Goal: Task Accomplishment & Management: Complete application form

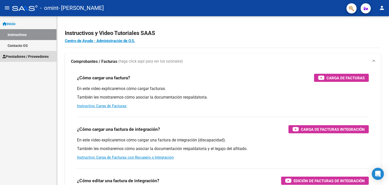
click at [18, 56] on span "Prestadores / Proveedores" at bounding box center [26, 57] width 46 height 6
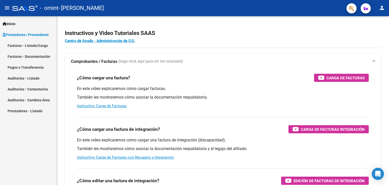
click at [28, 45] on link "Facturas - Listado/Carga" at bounding box center [28, 45] width 57 height 11
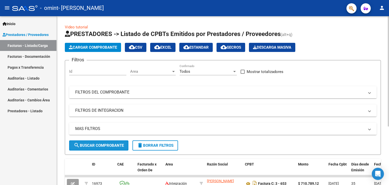
click at [99, 146] on span "search Buscar Comprobante" at bounding box center [99, 145] width 50 height 5
click at [388, 97] on div at bounding box center [388, 71] width 1 height 110
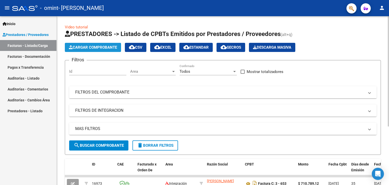
click at [75, 46] on span "Cargar Comprobante" at bounding box center [93, 47] width 48 height 5
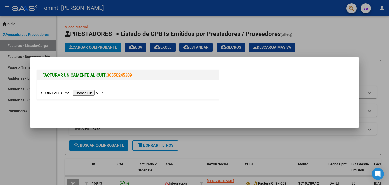
click at [89, 93] on input "file" at bounding box center [73, 92] width 64 height 5
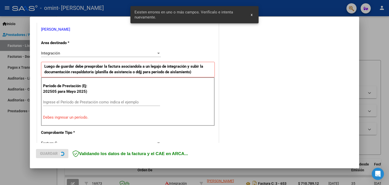
scroll to position [106, 0]
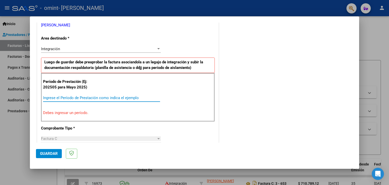
click at [57, 98] on input "Ingrese el Período de Prestación como indica el ejemplo" at bounding box center [101, 98] width 117 height 5
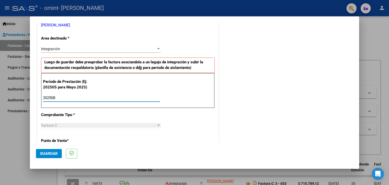
type input "202508"
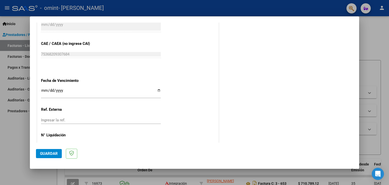
scroll to position [310, 0]
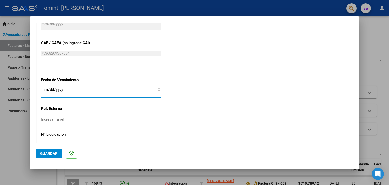
click at [157, 89] on input "Ingresar la fecha" at bounding box center [101, 92] width 120 height 8
type input "[DATE]"
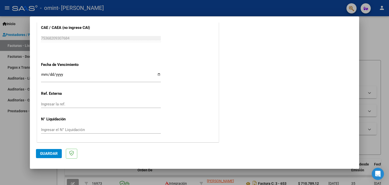
click at [55, 154] on span "Guardar" at bounding box center [49, 153] width 18 height 5
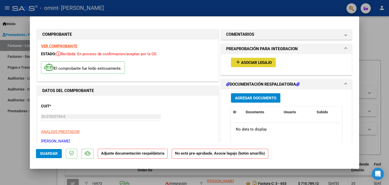
click at [244, 64] on span "Asociar Legajo" at bounding box center [256, 62] width 31 height 5
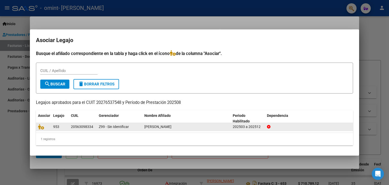
click at [239, 126] on div "202503 a 202512" at bounding box center [248, 127] width 30 height 6
click at [39, 127] on icon at bounding box center [41, 127] width 6 height 6
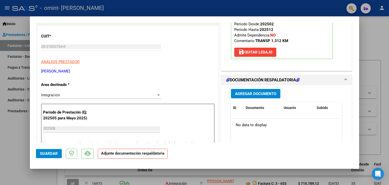
scroll to position [72, 0]
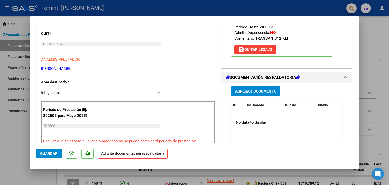
click at [250, 90] on span "Agregar Documento" at bounding box center [255, 91] width 41 height 5
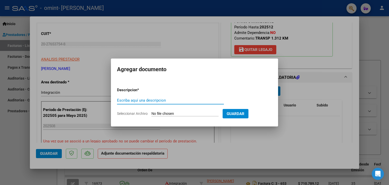
type input "p"
type input "PLANILLA DE ASISTENCIA"
click at [170, 113] on input "Seleccionar Archivo" at bounding box center [185, 113] width 67 height 5
type input "C:\fakepath\ASISTENCIA [PERSON_NAME] 202508.pdf"
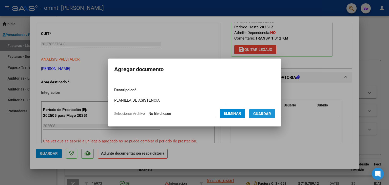
click at [267, 114] on span "Guardar" at bounding box center [262, 113] width 18 height 5
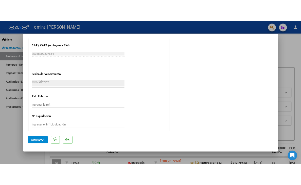
scroll to position [333, 0]
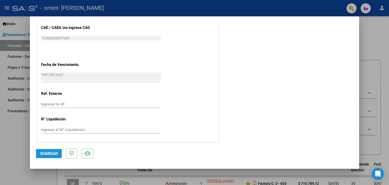
click at [56, 155] on span "Guardar" at bounding box center [49, 153] width 18 height 5
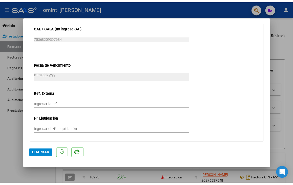
scroll to position [344, 0]
